Goal: Transaction & Acquisition: Purchase product/service

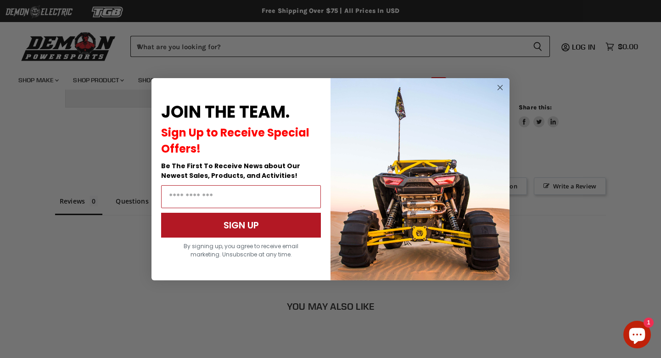
scroll to position [668, 0]
